Goal: Task Accomplishment & Management: Manage account settings

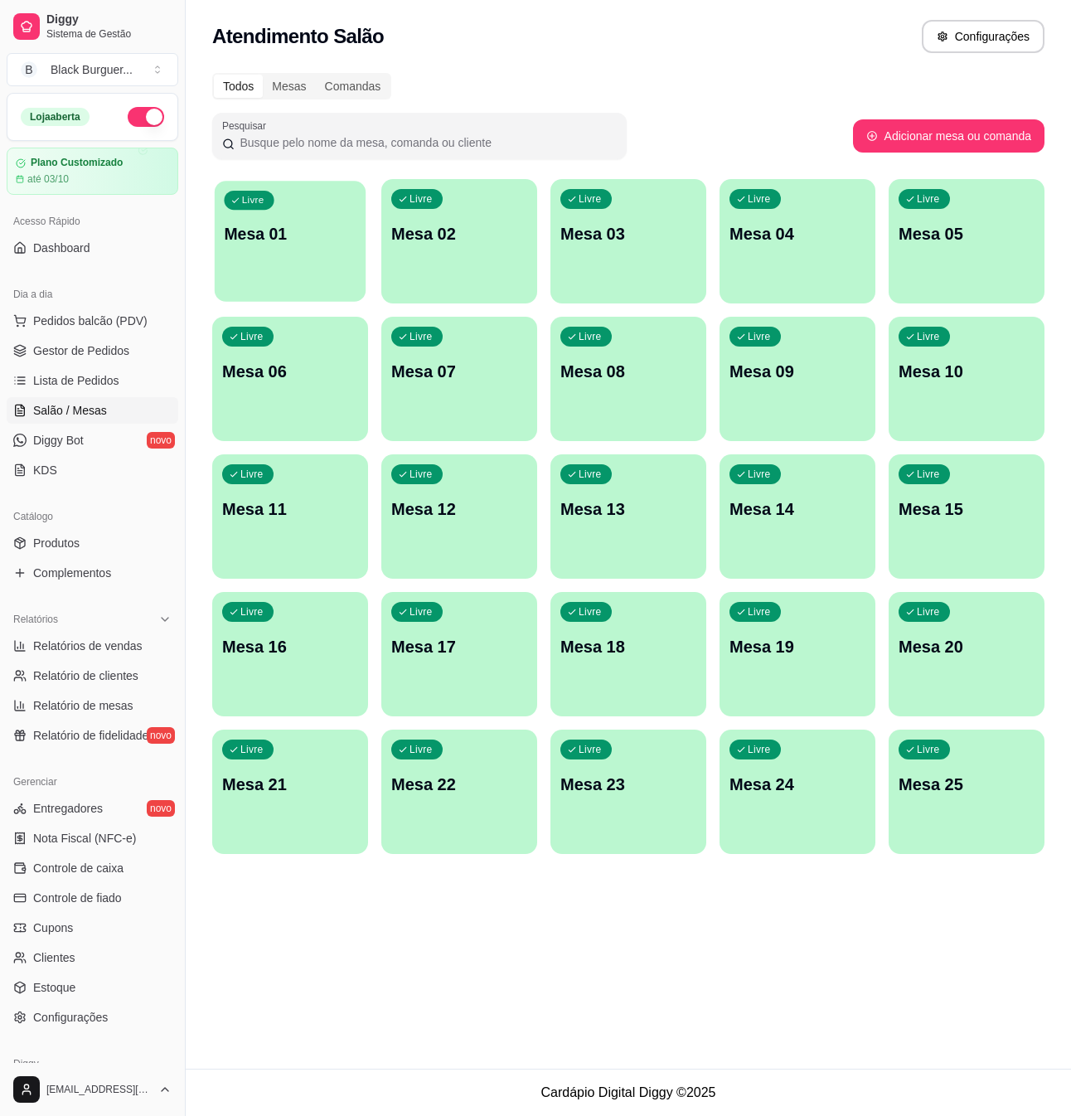
click at [289, 240] on p "Mesa 01" at bounding box center [290, 234] width 132 height 22
click at [299, 240] on p "Mesa 01" at bounding box center [290, 233] width 136 height 23
click at [107, 343] on span "Gestor de Pedidos" at bounding box center [81, 350] width 96 height 17
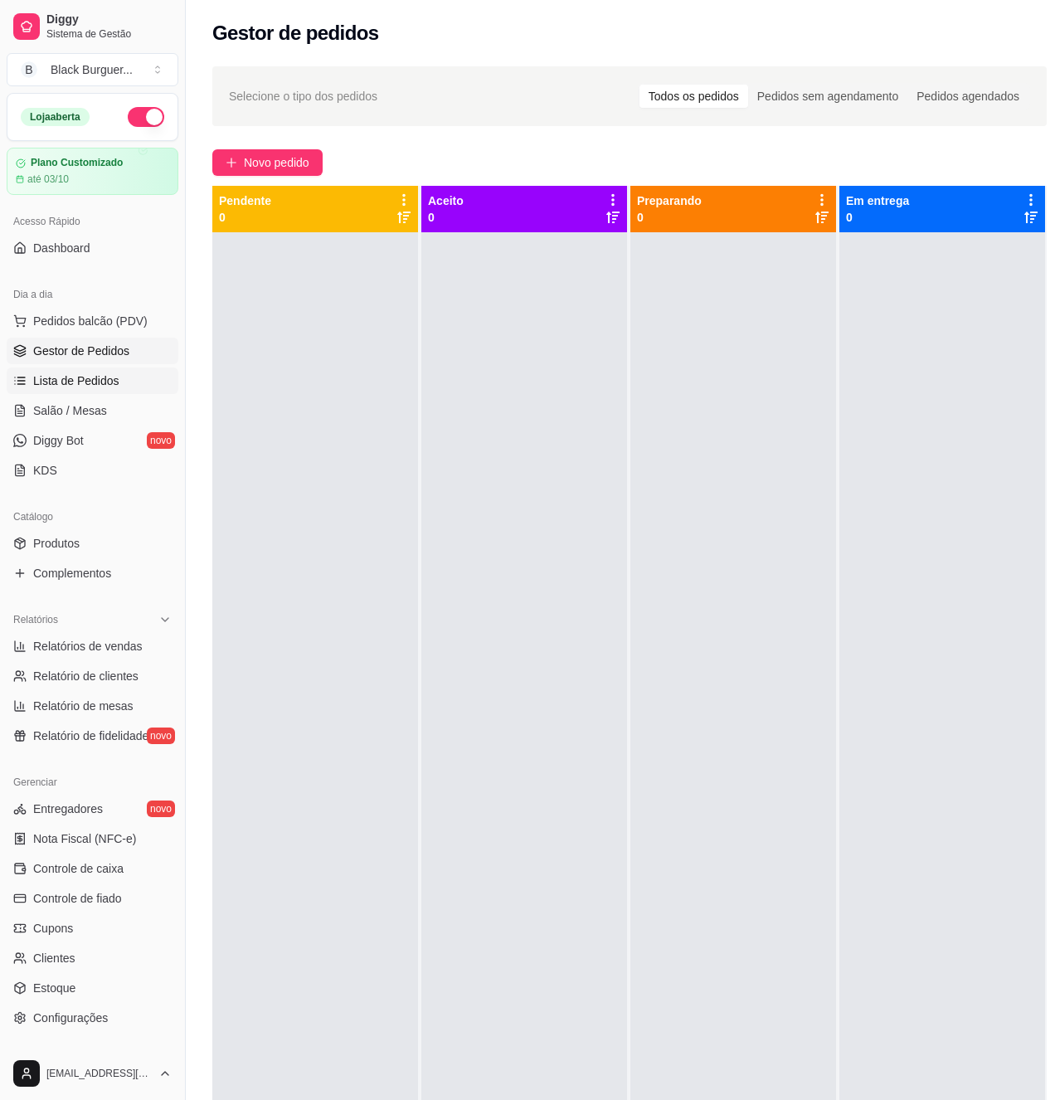
click at [123, 381] on link "Lista de Pedidos" at bounding box center [93, 380] width 172 height 27
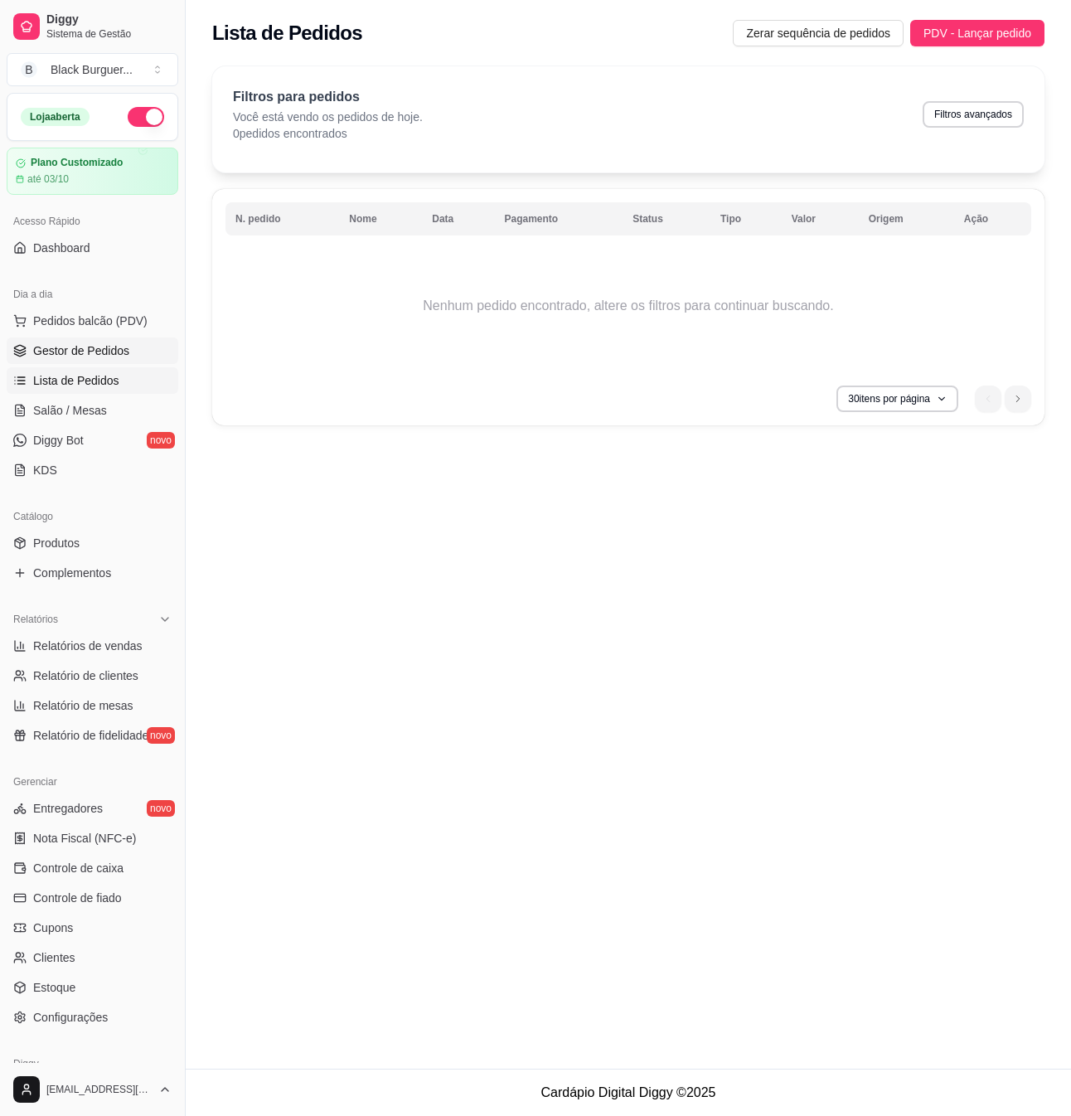
click at [107, 343] on span "Gestor de Pedidos" at bounding box center [81, 350] width 96 height 17
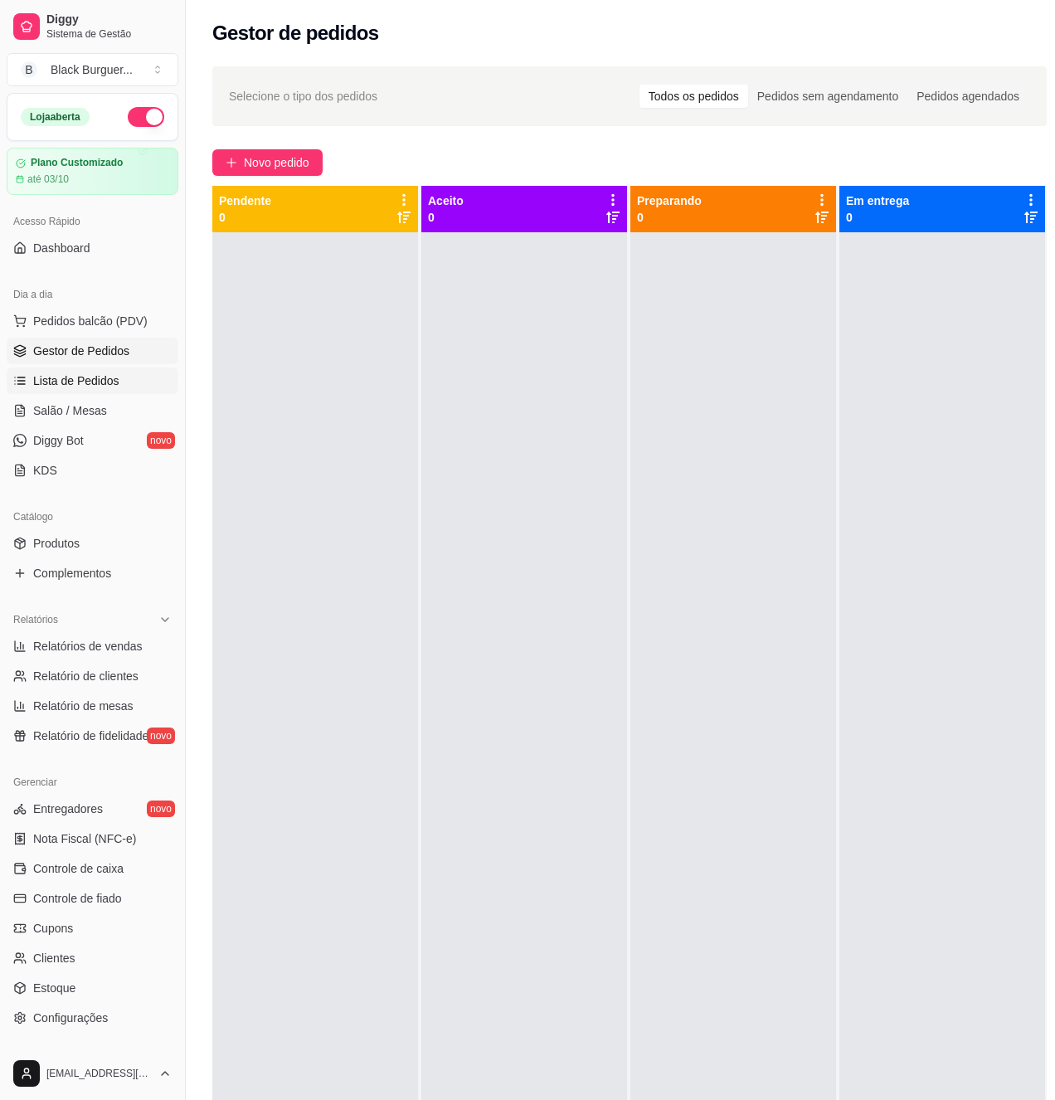
click at [80, 383] on span "Lista de Pedidos" at bounding box center [76, 380] width 86 height 17
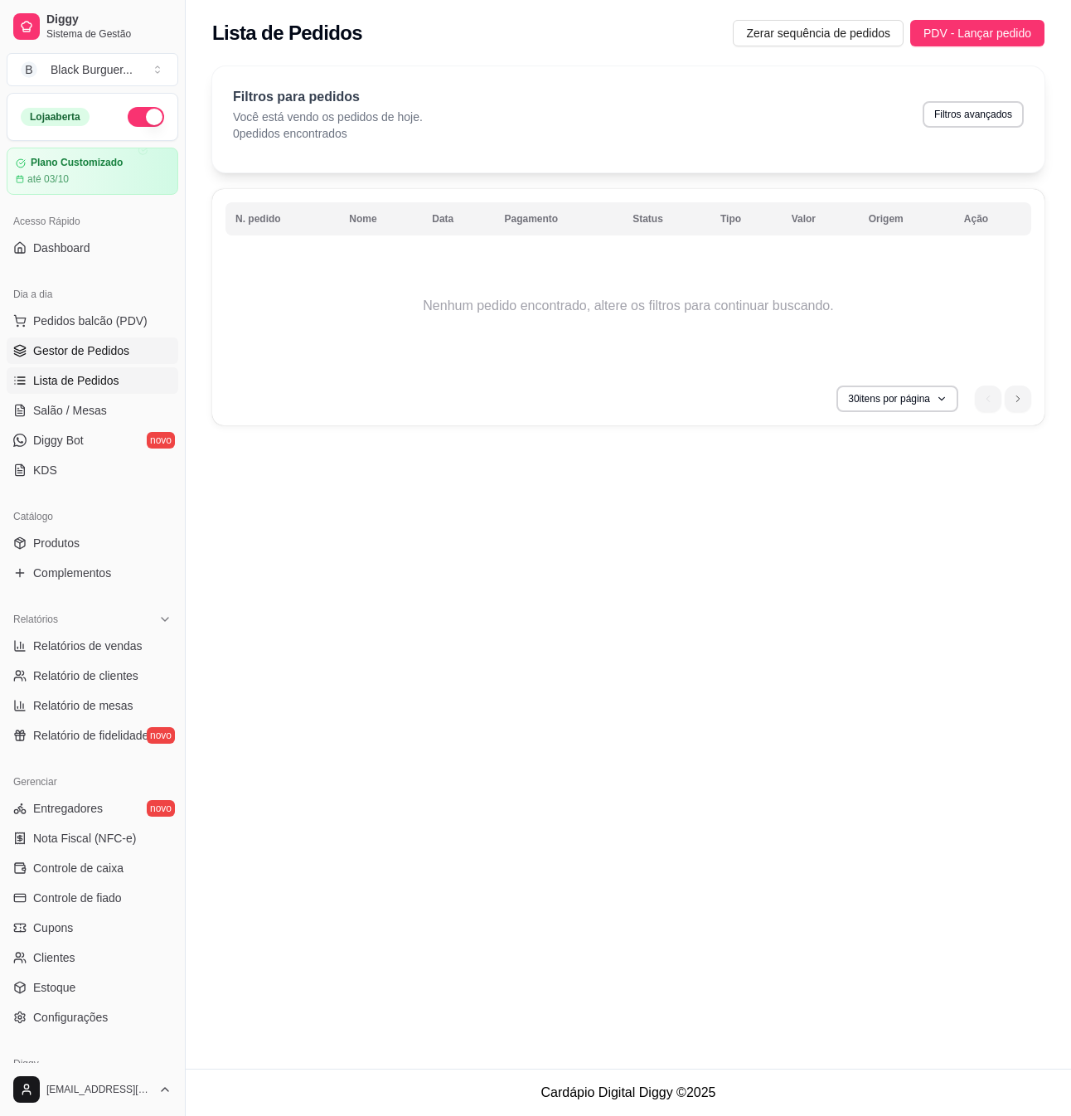
click at [104, 350] on span "Gestor de Pedidos" at bounding box center [81, 350] width 96 height 17
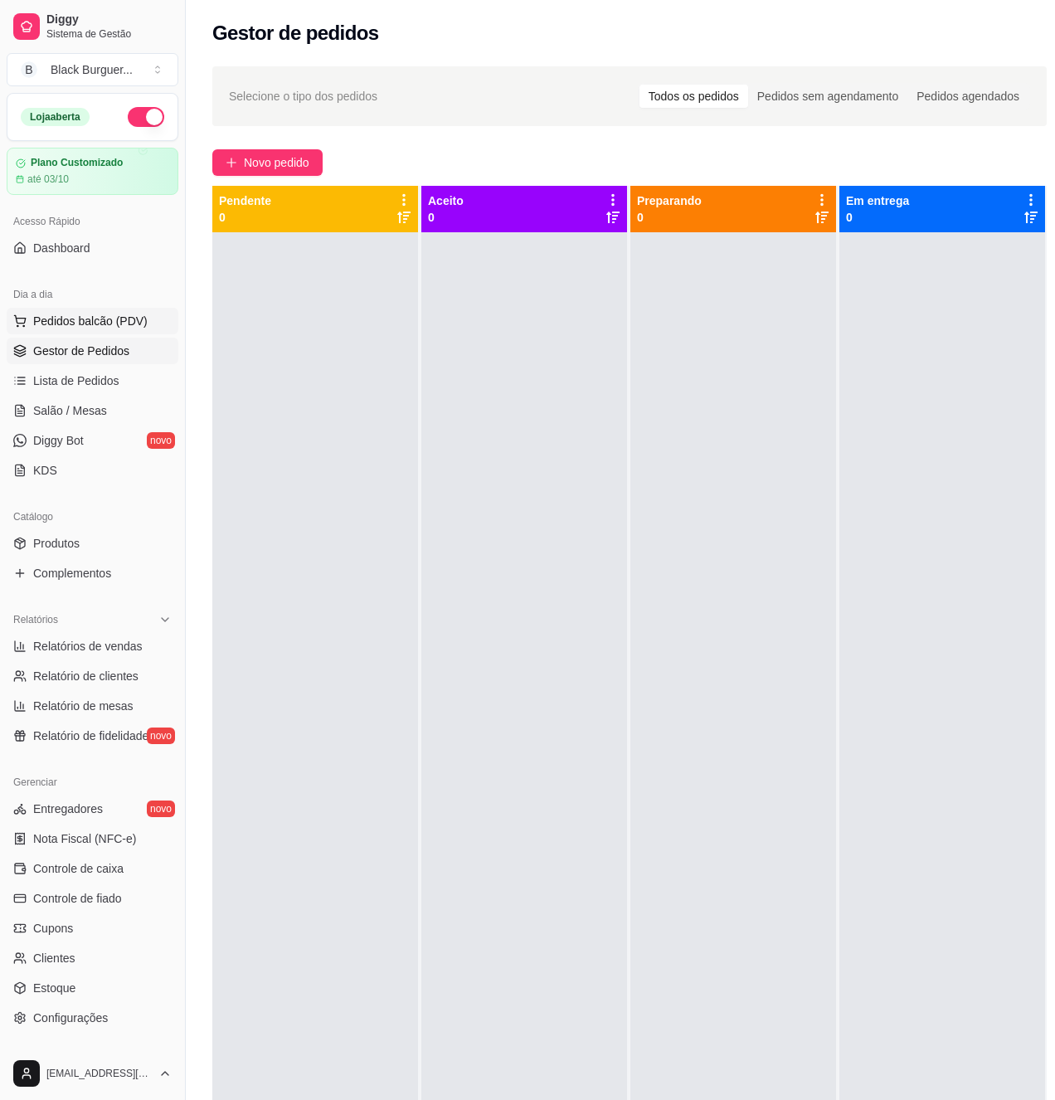
click at [103, 322] on span "Pedidos balcão (PDV)" at bounding box center [90, 321] width 114 height 17
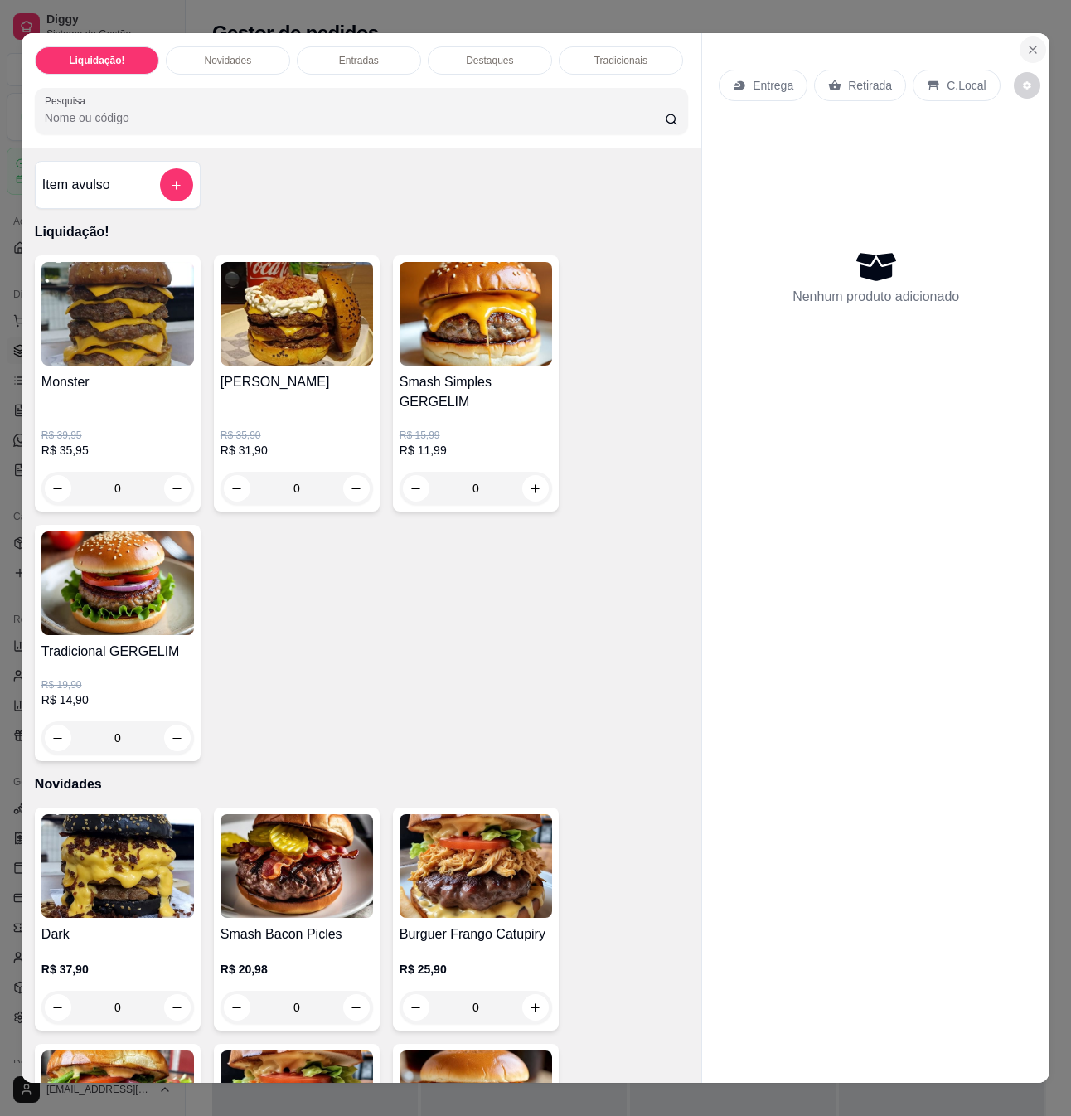
click at [1028, 43] on icon "Close" at bounding box center [1033, 49] width 13 height 13
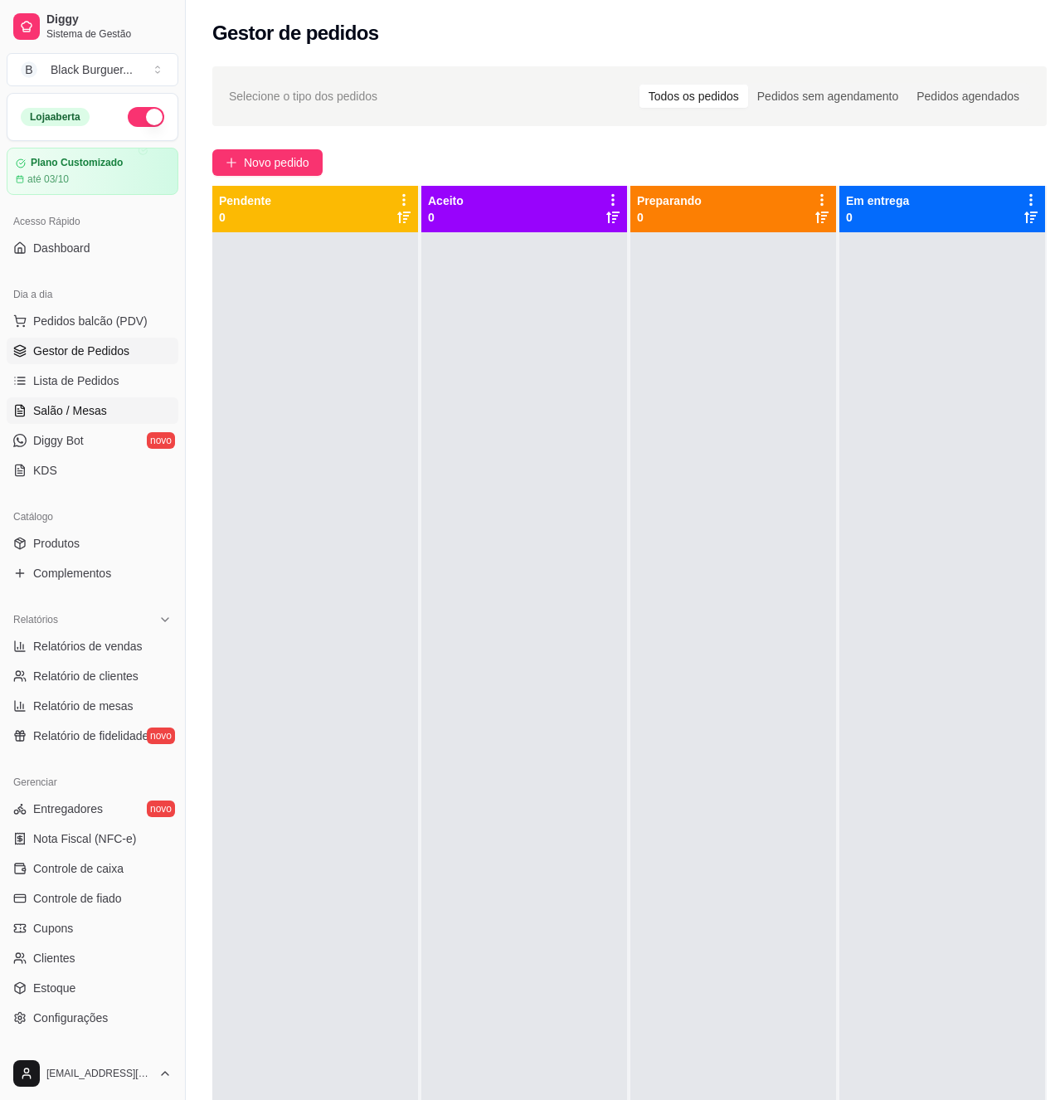
click at [75, 408] on span "Salão / Mesas" at bounding box center [70, 410] width 74 height 17
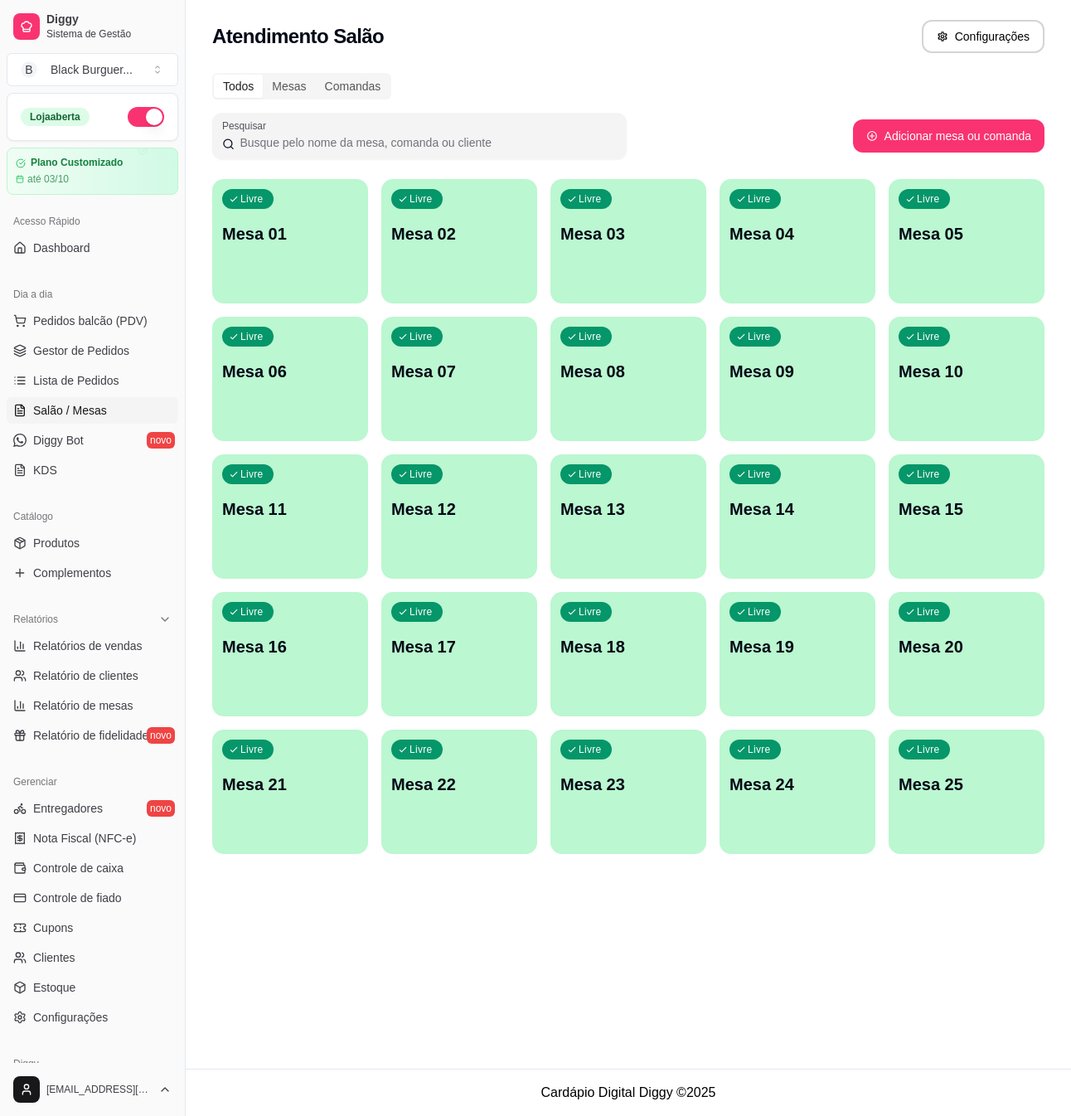
click at [554, 264] on div "Livre Mesa 03" at bounding box center [629, 231] width 156 height 104
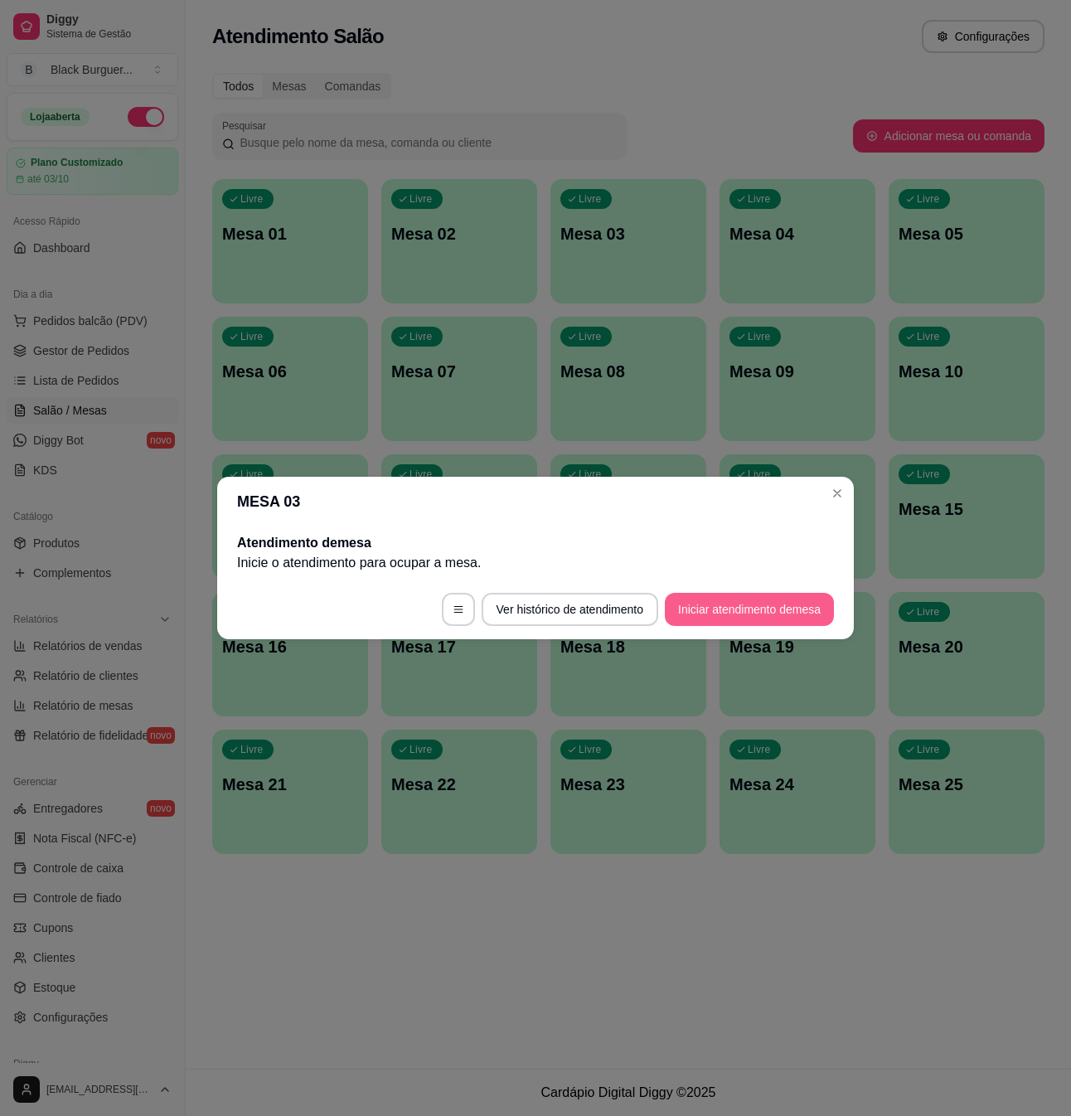
click at [745, 614] on button "Iniciar atendimento de mesa" at bounding box center [749, 609] width 169 height 33
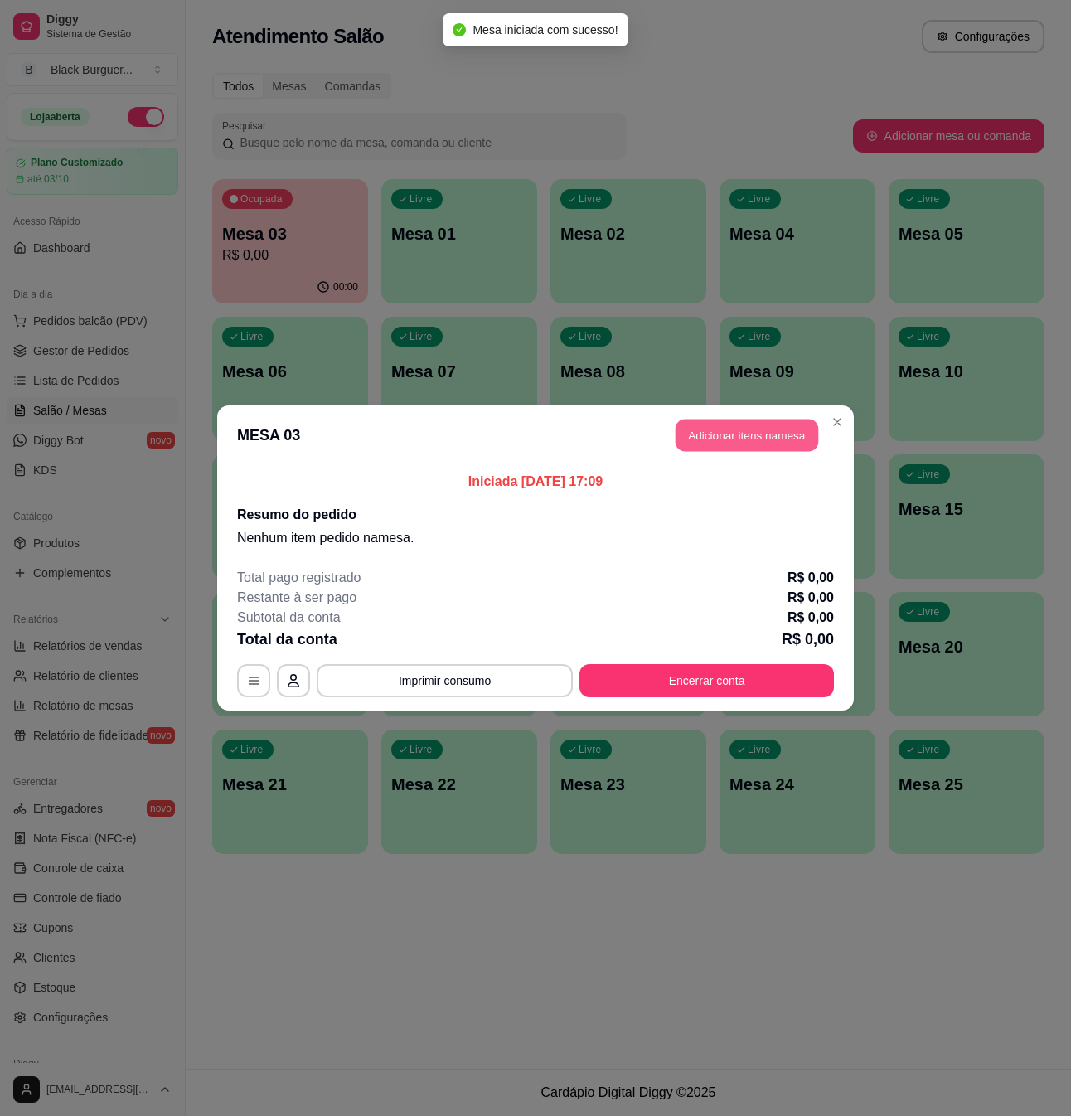
click at [738, 433] on button "Adicionar itens na mesa" at bounding box center [747, 436] width 143 height 32
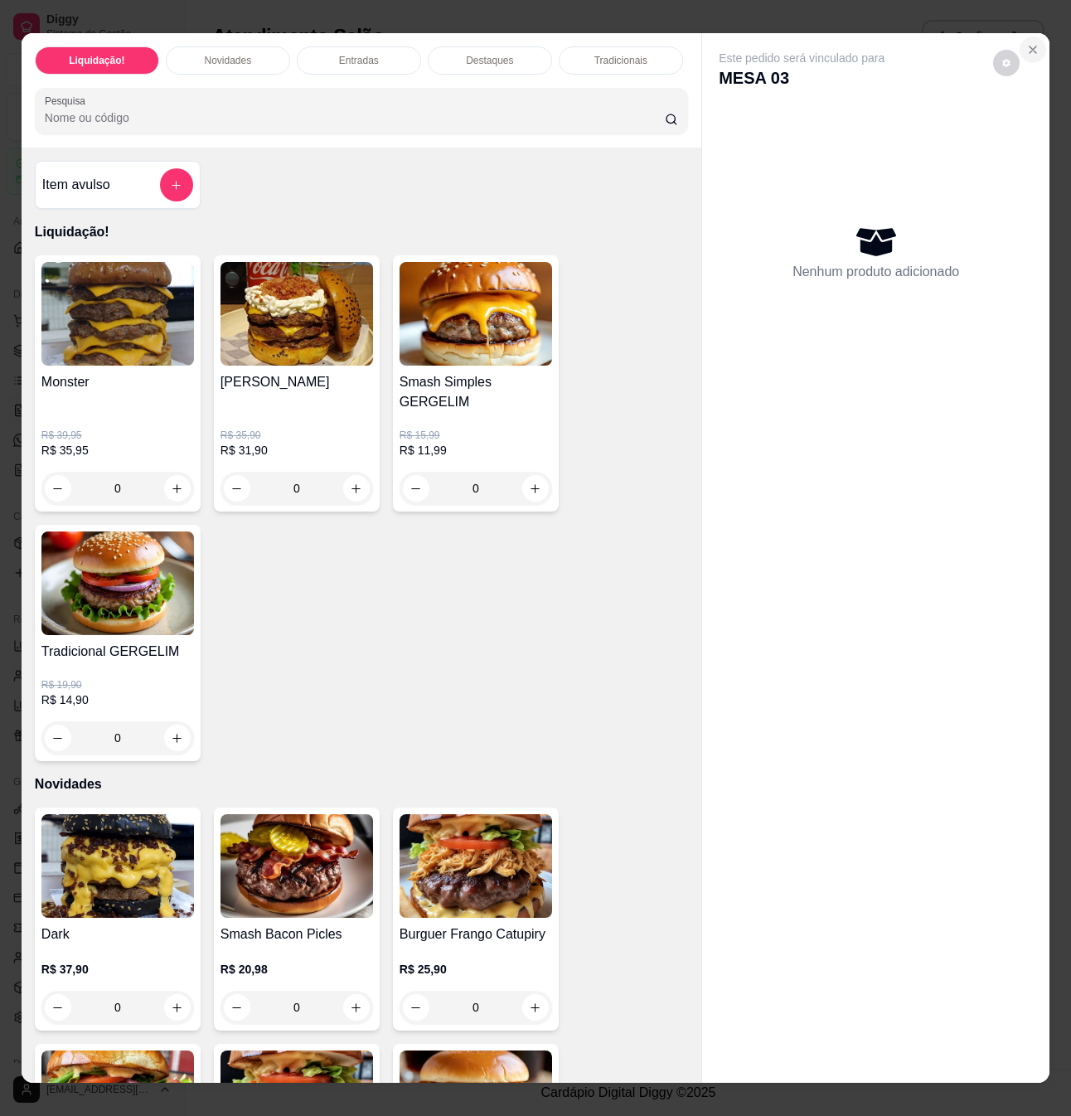
click at [1027, 43] on icon "Close" at bounding box center [1033, 49] width 13 height 13
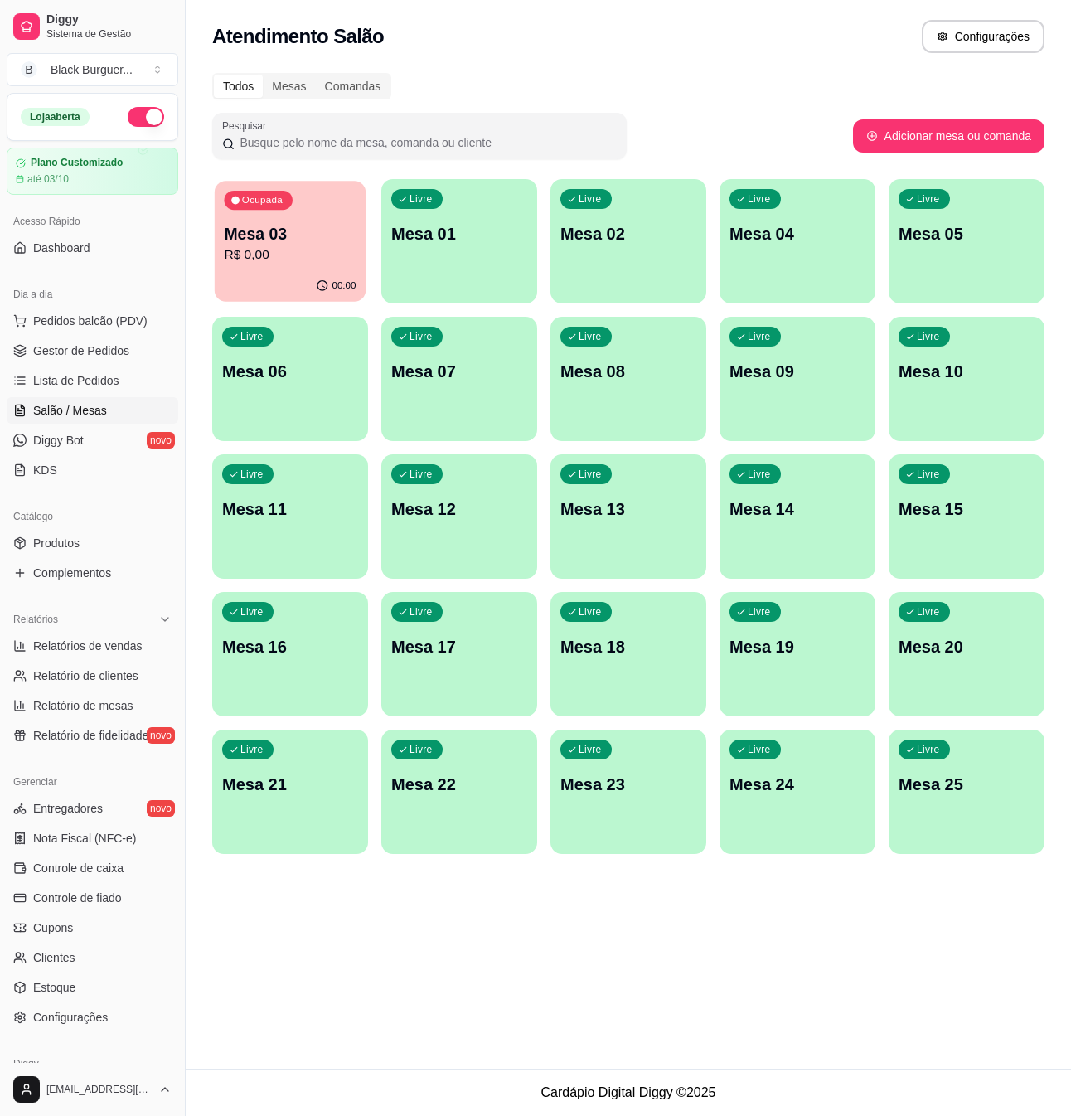
click at [309, 227] on p "Mesa 03" at bounding box center [290, 234] width 132 height 22
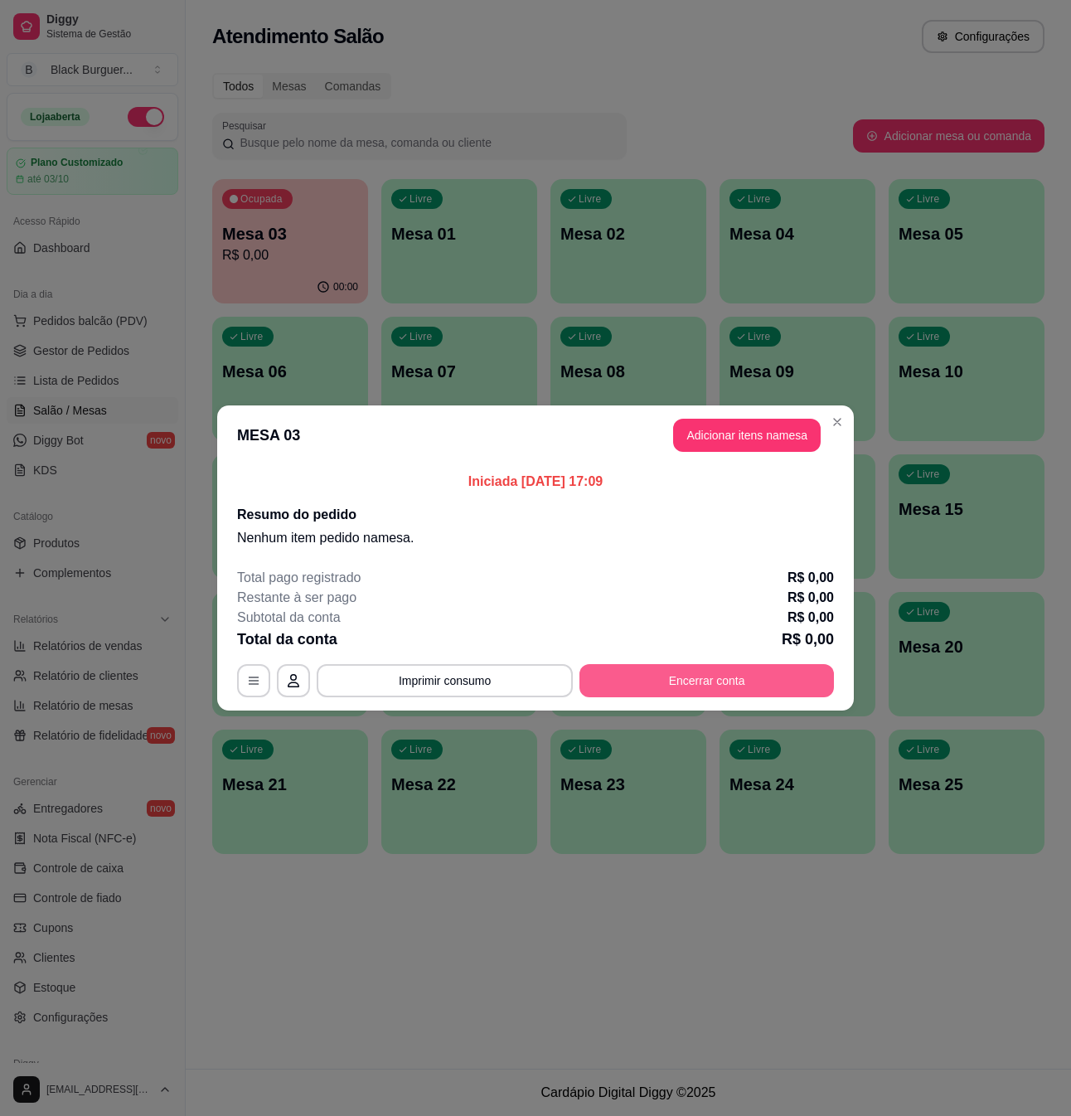
click at [716, 671] on button "Encerrar conta" at bounding box center [707, 680] width 255 height 33
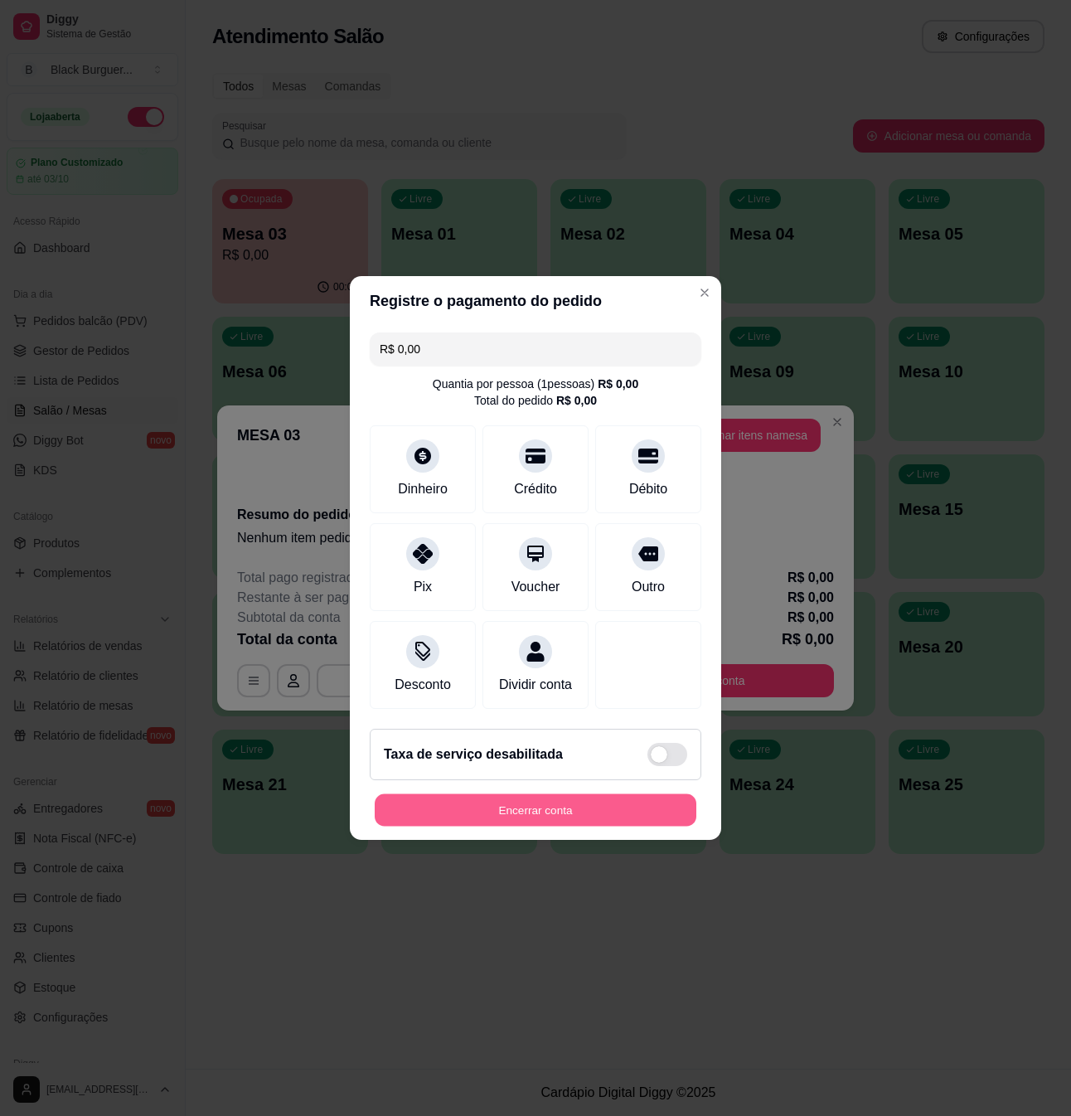
click at [499, 808] on button "Encerrar conta" at bounding box center [536, 810] width 322 height 32
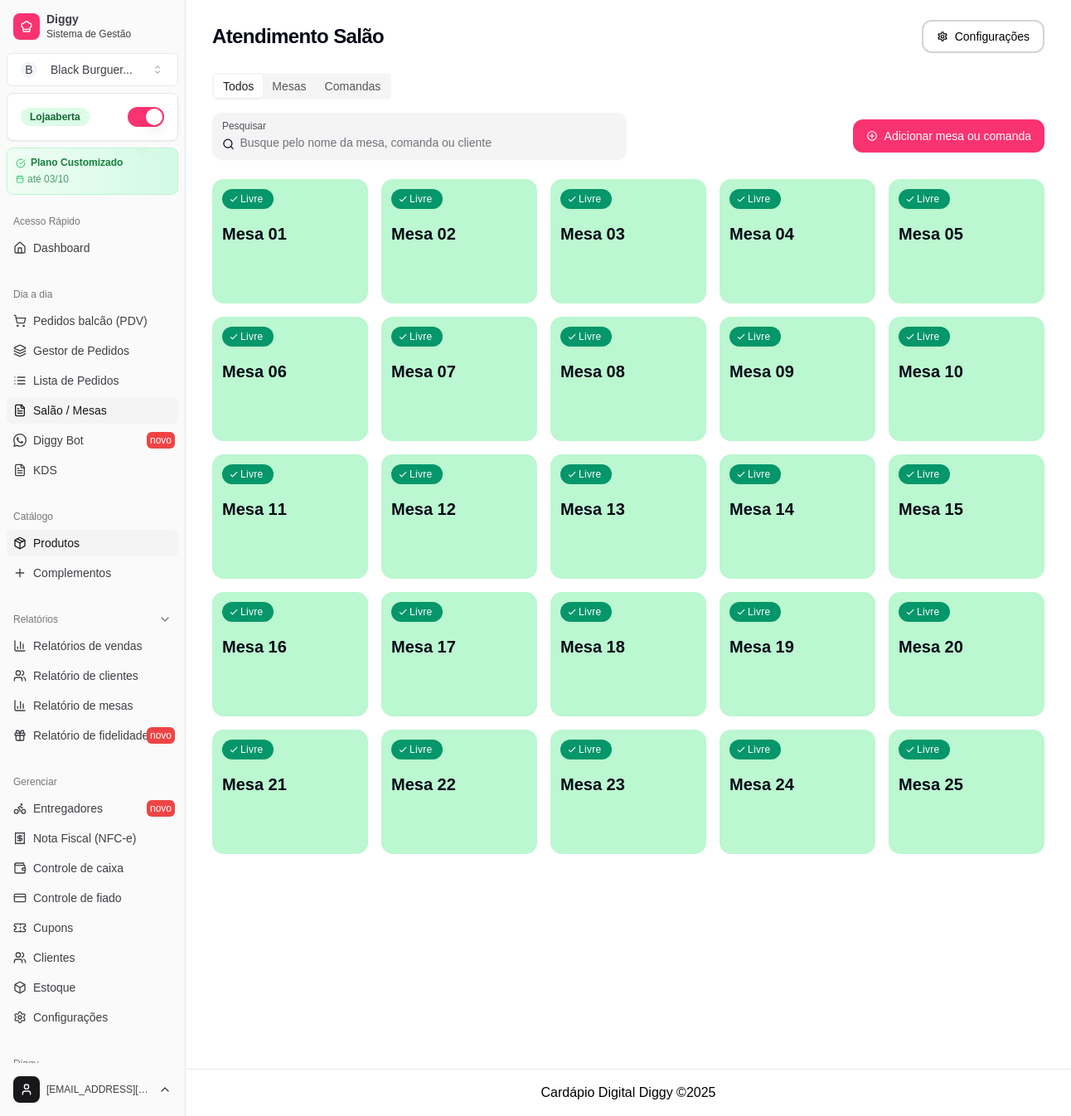
click at [51, 541] on span "Produtos" at bounding box center [56, 543] width 46 height 17
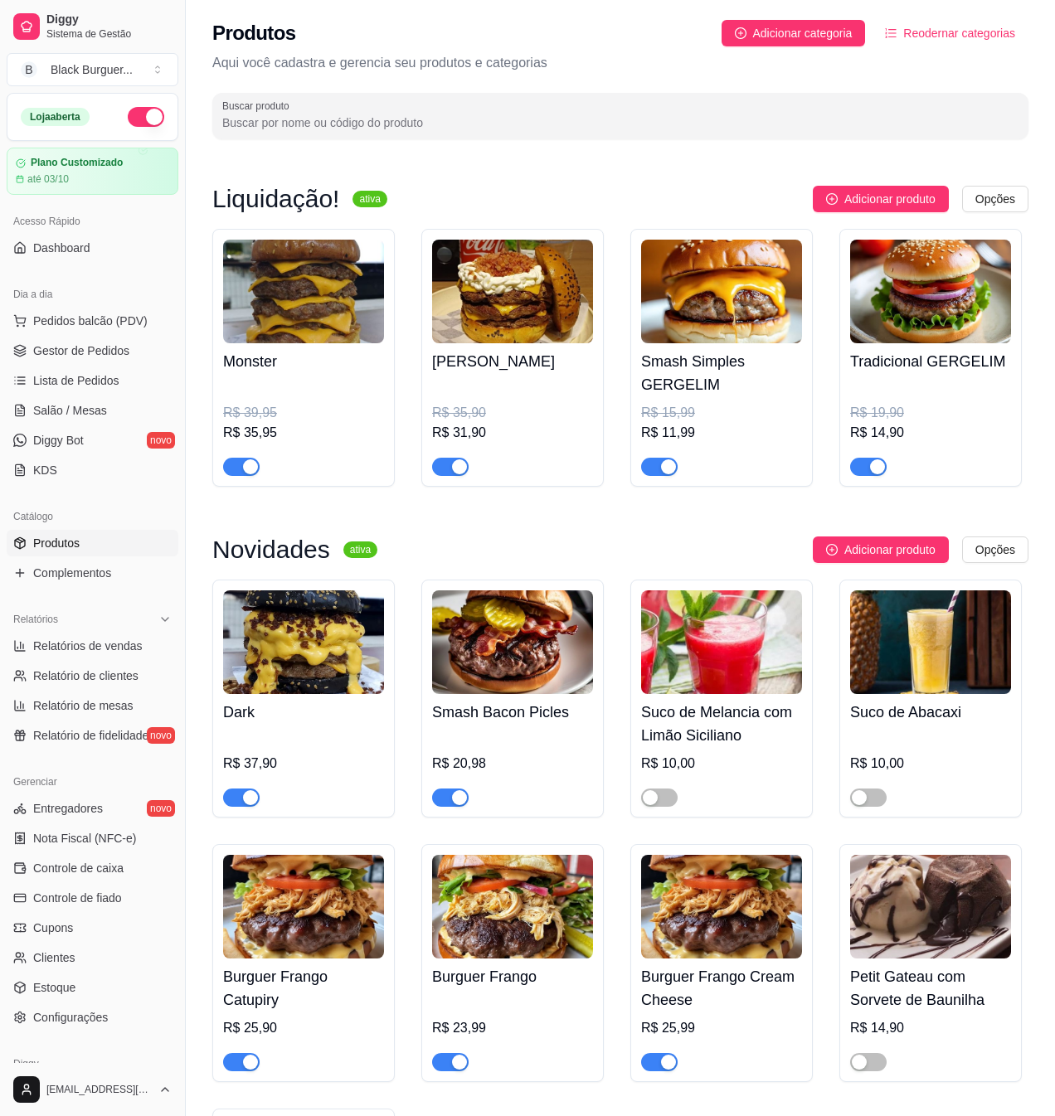
click at [252, 472] on div "button" at bounding box center [250, 466] width 15 height 15
click at [452, 464] on div "button" at bounding box center [459, 466] width 15 height 15
click at [641, 466] on div "Smash Simples GERGELIM R$ 15,99 R$ 11,99" at bounding box center [721, 358] width 182 height 258
click at [663, 474] on div "button" at bounding box center [668, 466] width 15 height 15
click at [876, 468] on div "button" at bounding box center [877, 466] width 15 height 15
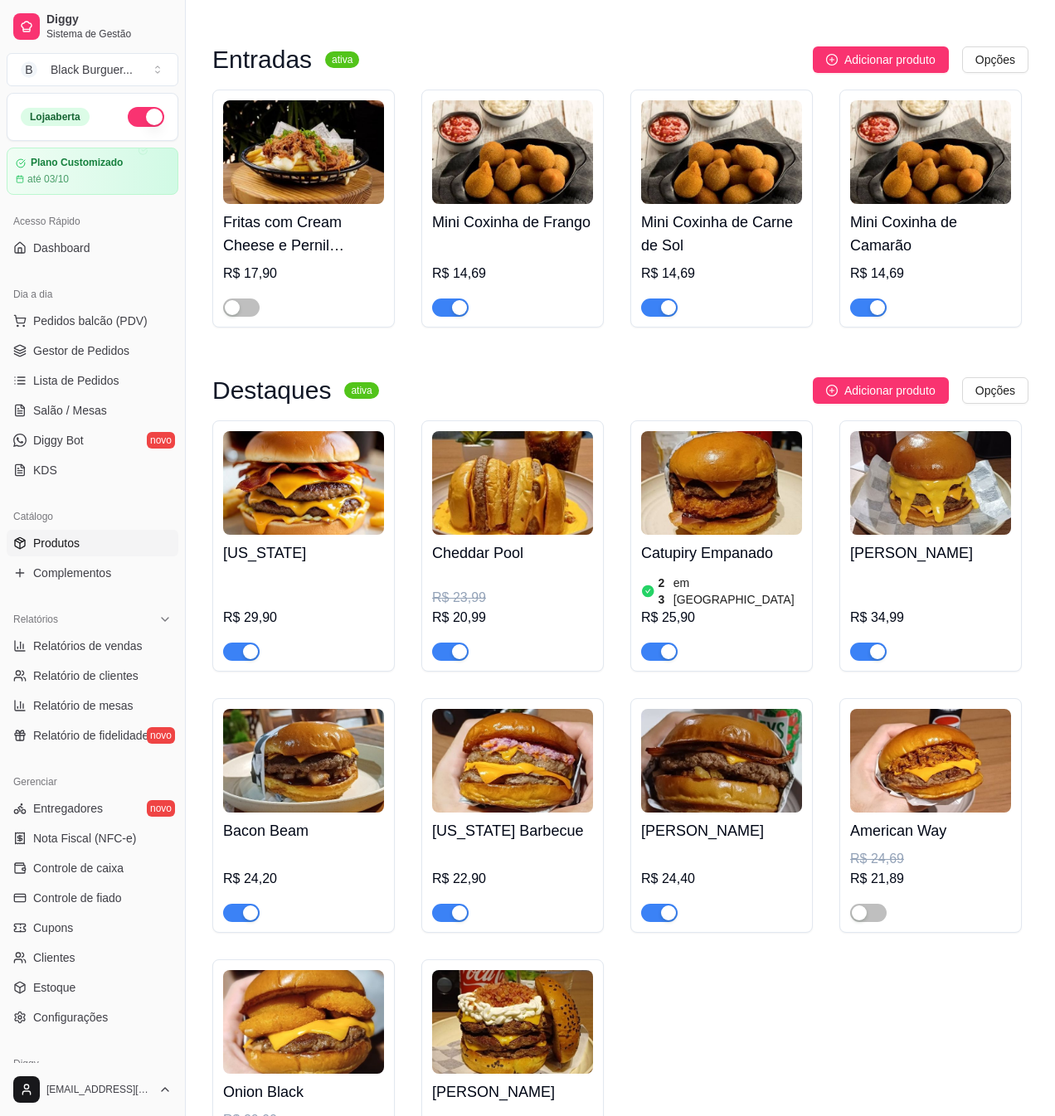
scroll to position [1547, 0]
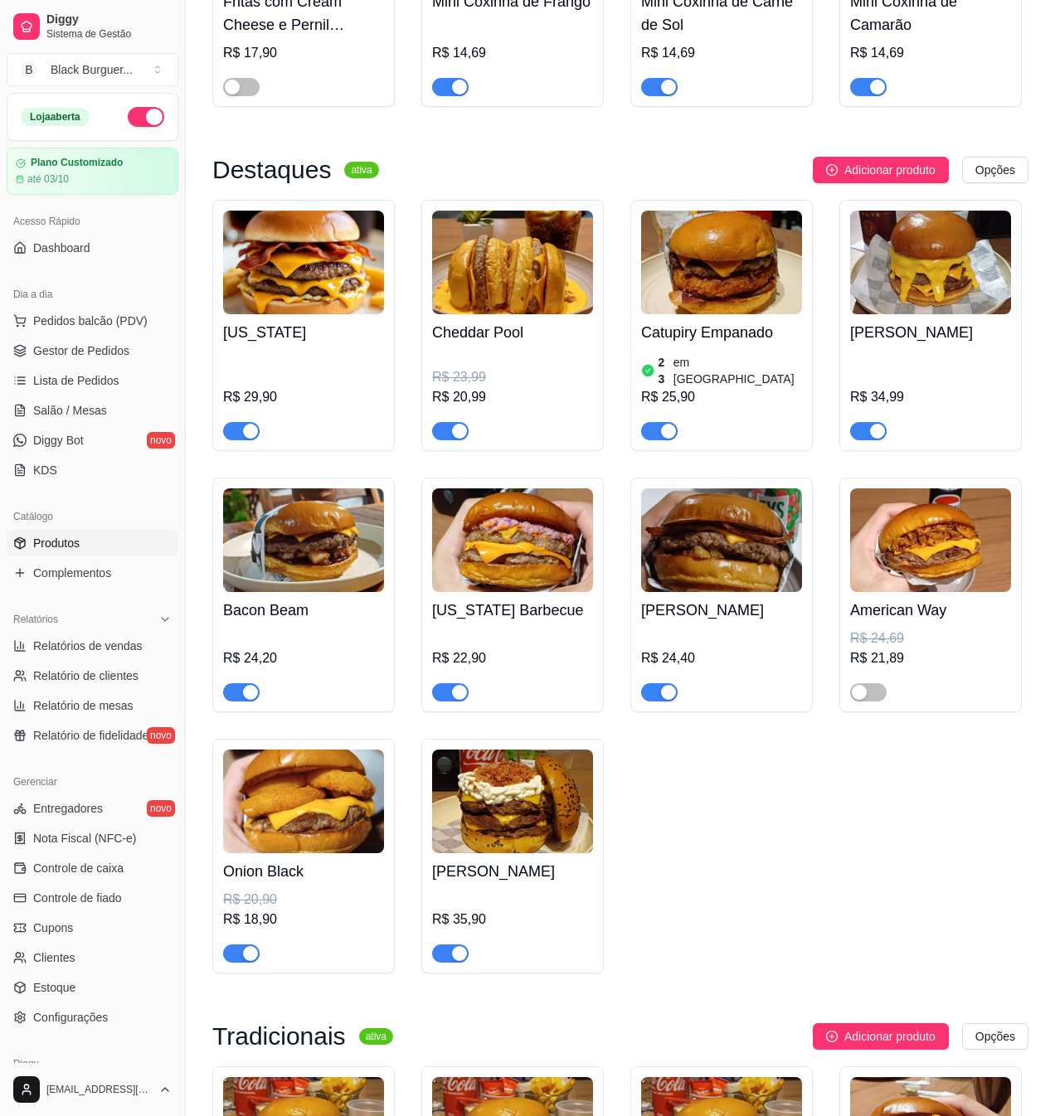
click at [458, 959] on span "button" at bounding box center [450, 953] width 36 height 18
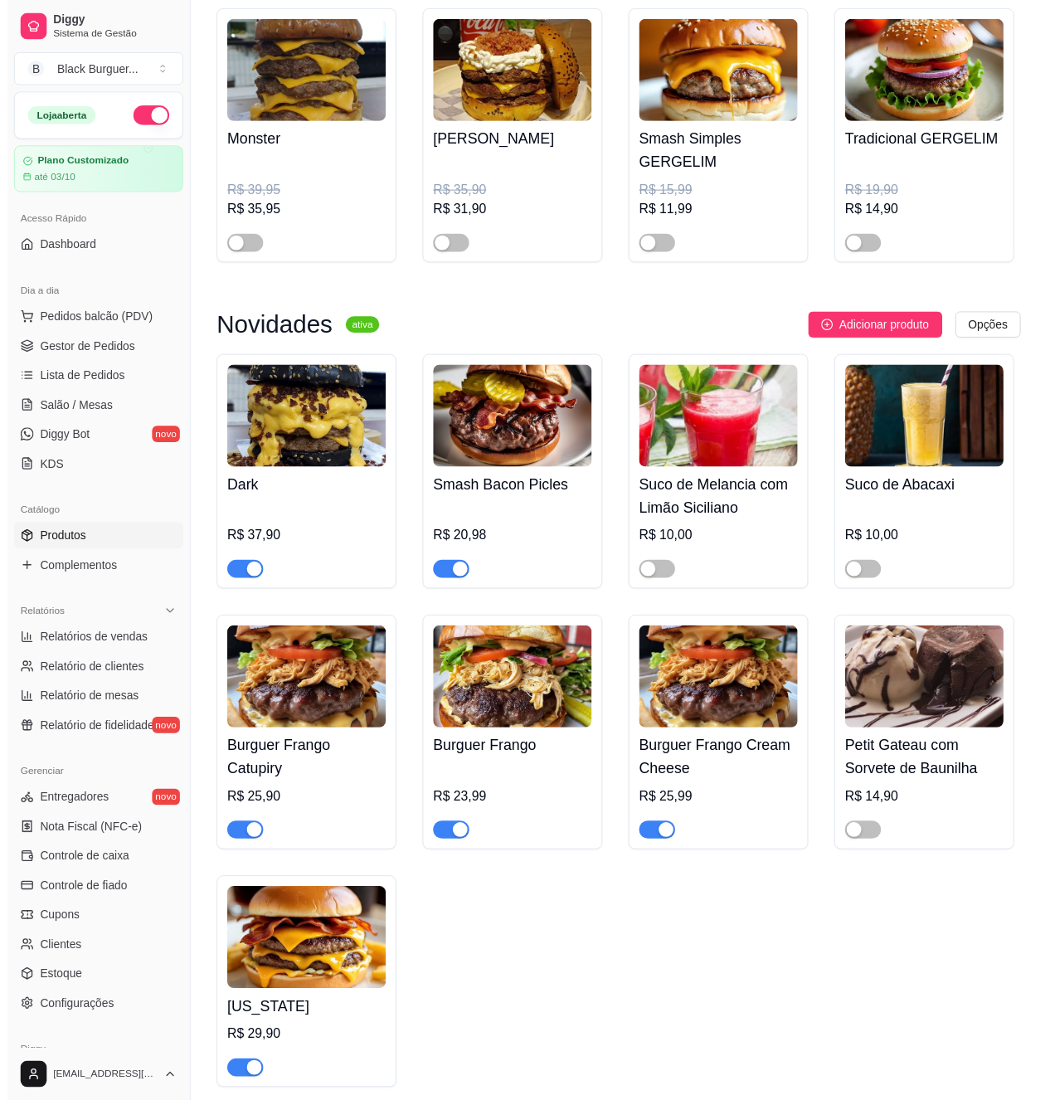
scroll to position [0, 0]
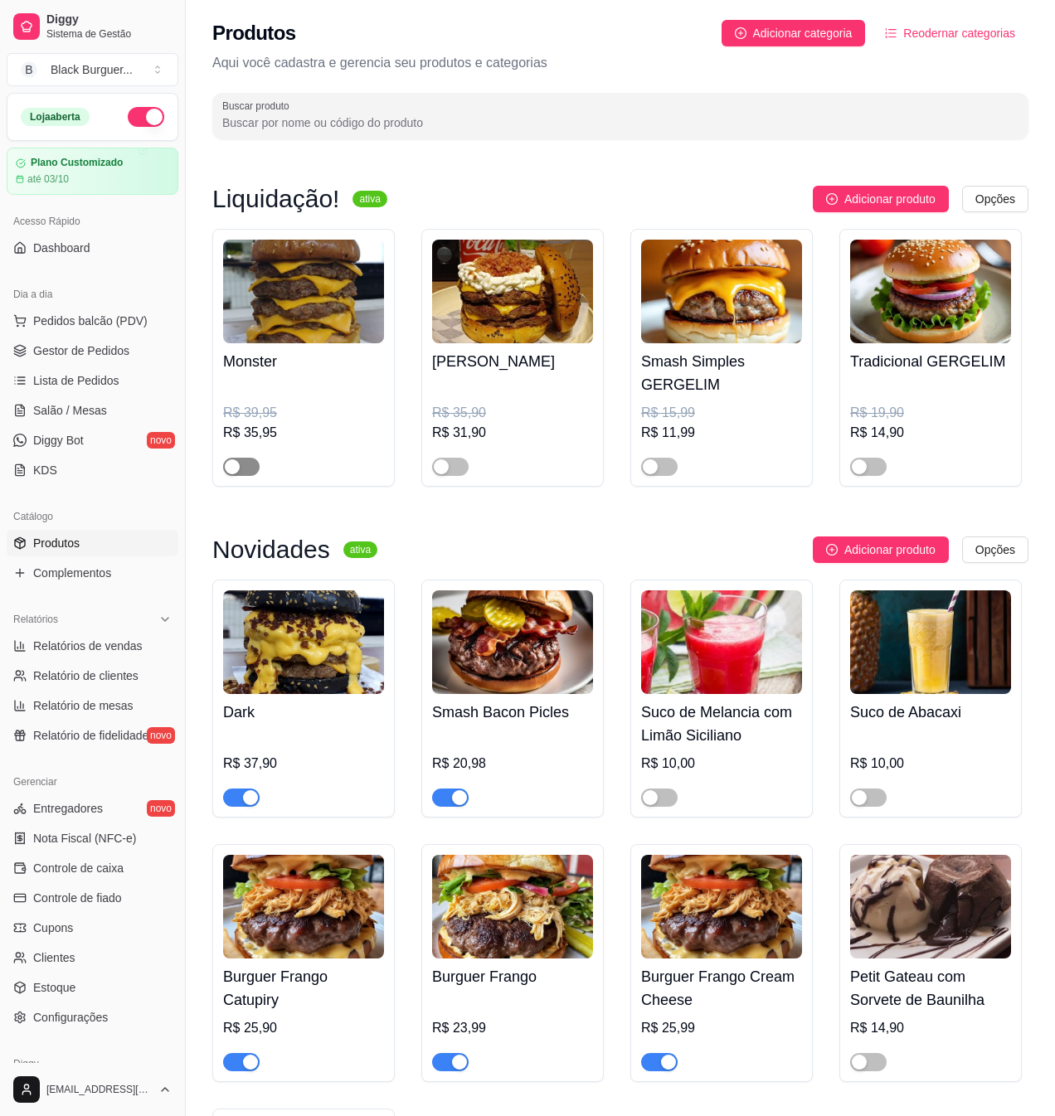
click at [242, 465] on span "button" at bounding box center [241, 467] width 36 height 18
click at [98, 347] on span "Gestor de Pedidos" at bounding box center [81, 350] width 96 height 17
